Goal: Transaction & Acquisition: Subscribe to service/newsletter

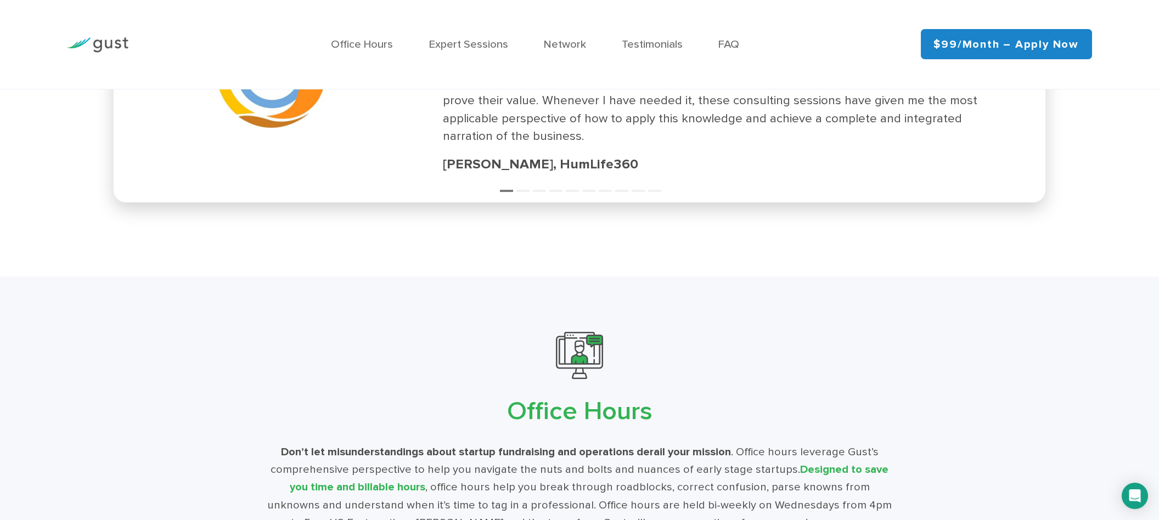
scroll to position [2286, 0]
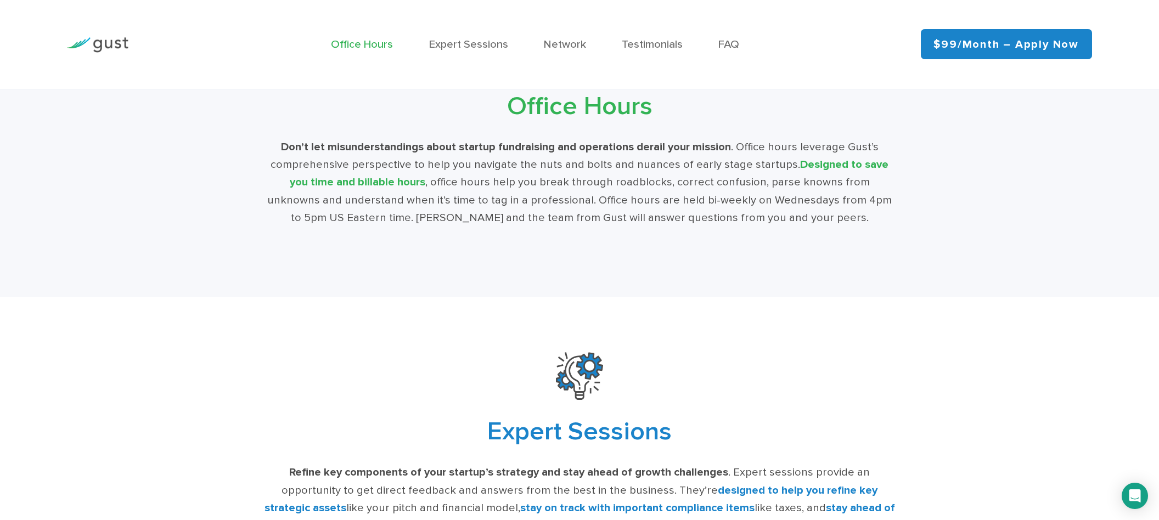
click at [373, 46] on link "Office Hours" at bounding box center [362, 44] width 62 height 13
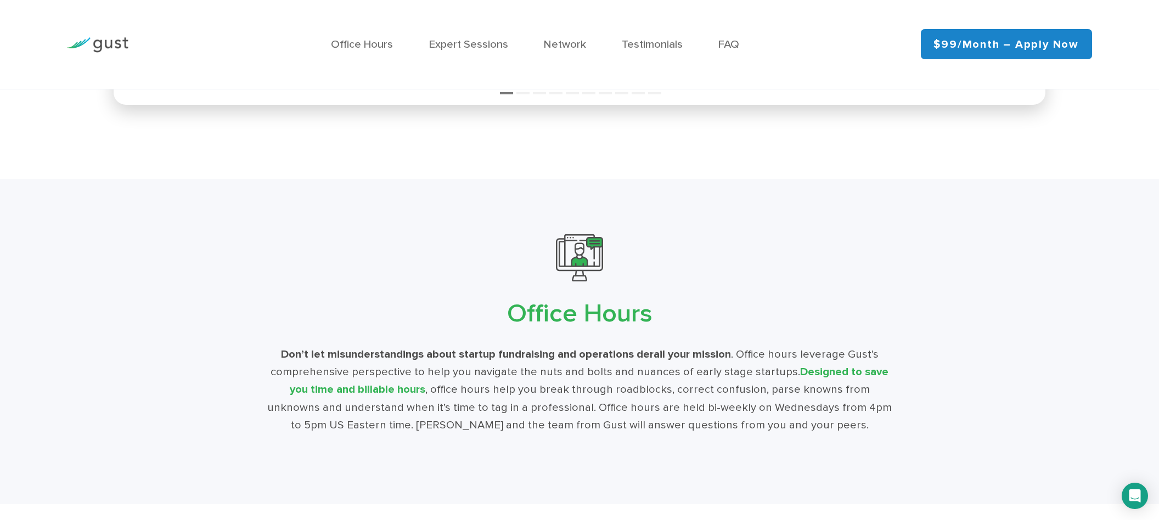
scroll to position [2171, 0]
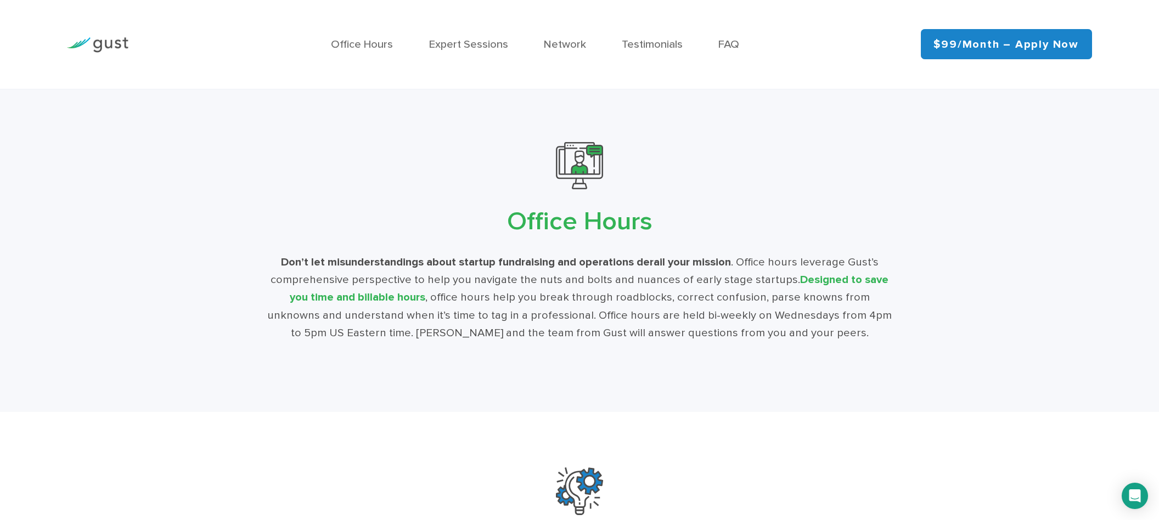
click at [984, 46] on link "$99/month – Apply Now" at bounding box center [1006, 44] width 171 height 30
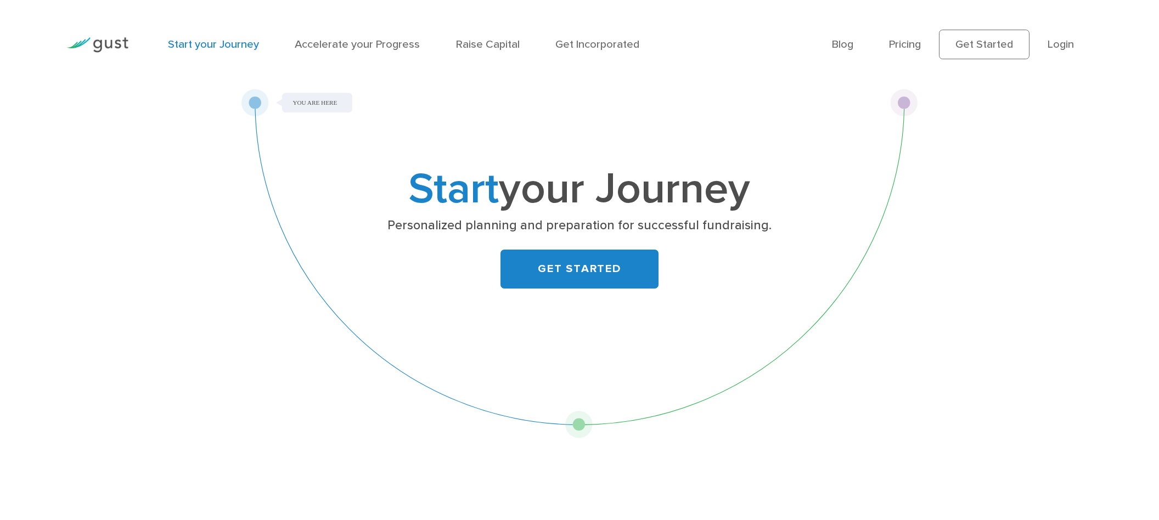
drag, startPoint x: 581, startPoint y: 424, endPoint x: 746, endPoint y: 399, distance: 167.0
click at [746, 399] on div "Start your Journey Personalized planning and preparation for successful fundrai…" at bounding box center [579, 264] width 677 height 350
click at [916, 48] on link "Pricing" at bounding box center [905, 44] width 32 height 13
